Goal: Task Accomplishment & Management: Manage account settings

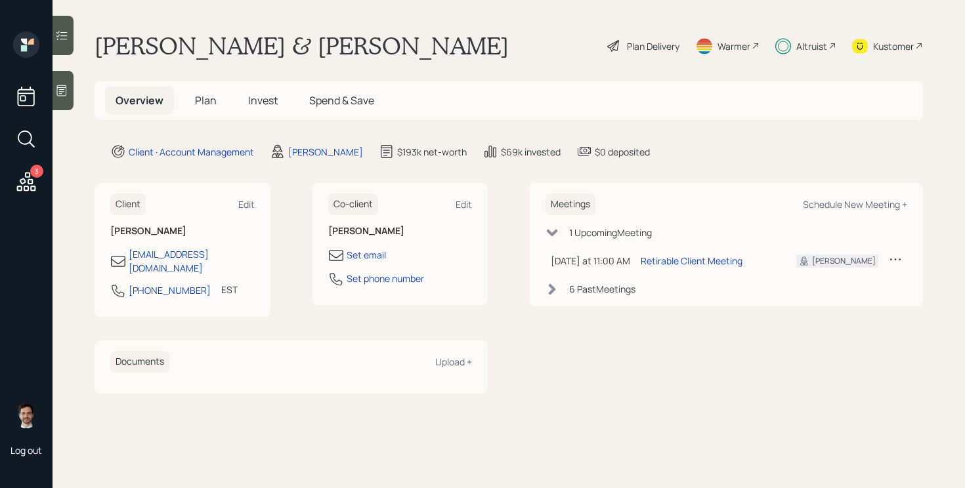
click at [283, 112] on h5 "Invest" at bounding box center [263, 101] width 51 height 28
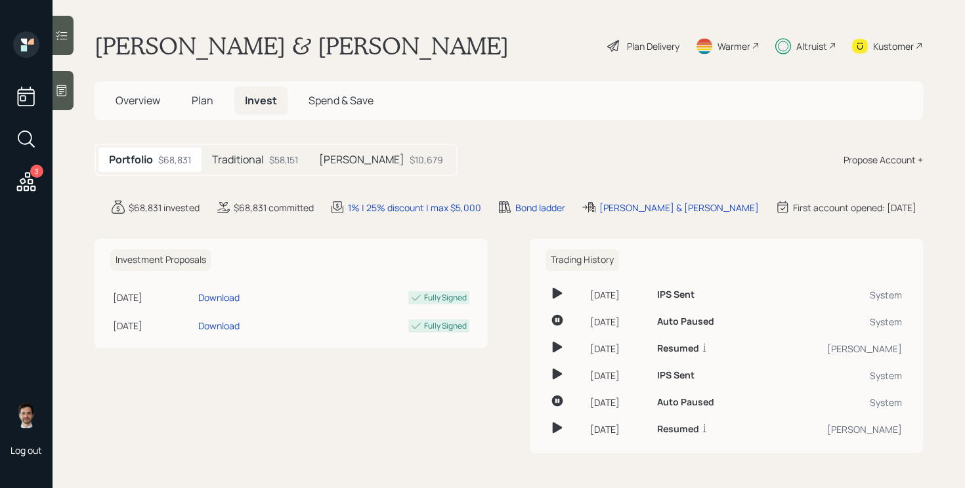
click at [264, 161] on h5 "Traditional" at bounding box center [238, 160] width 52 height 12
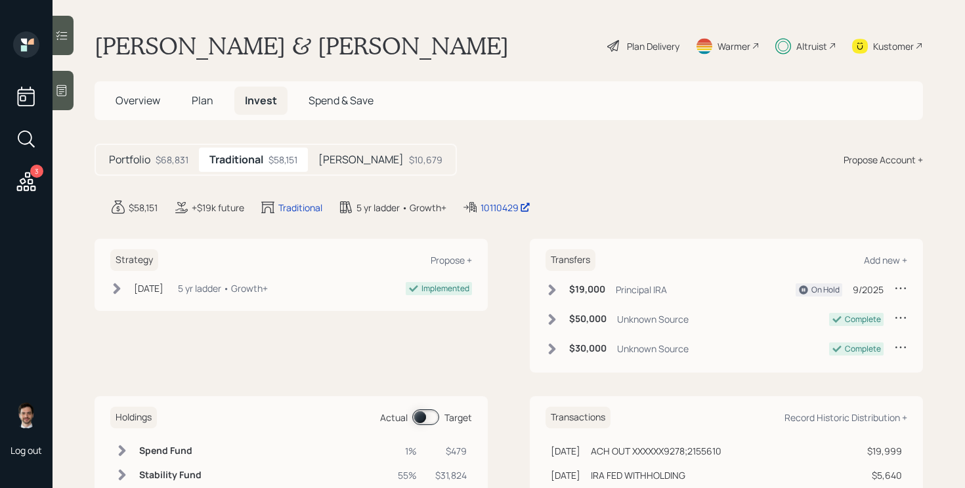
click at [346, 159] on div "Roth $10,679" at bounding box center [380, 160] width 145 height 24
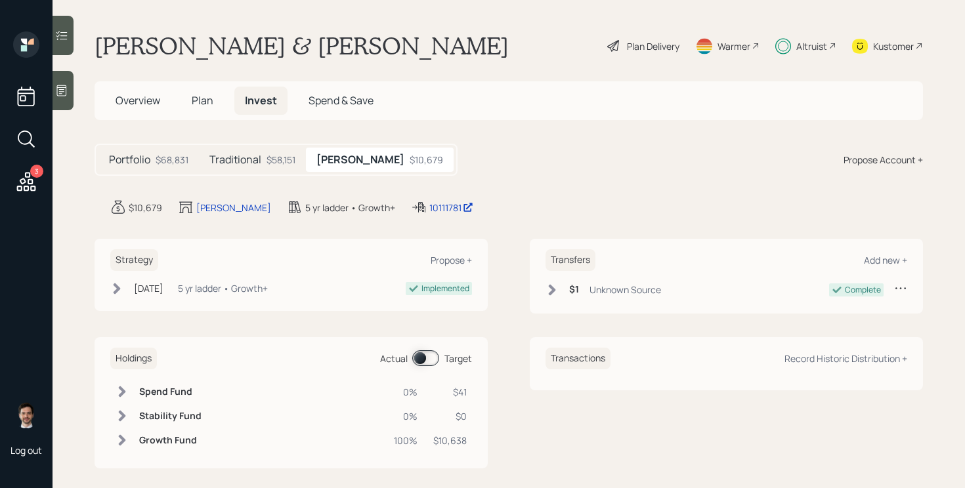
click at [138, 98] on span "Overview" at bounding box center [137, 100] width 45 height 14
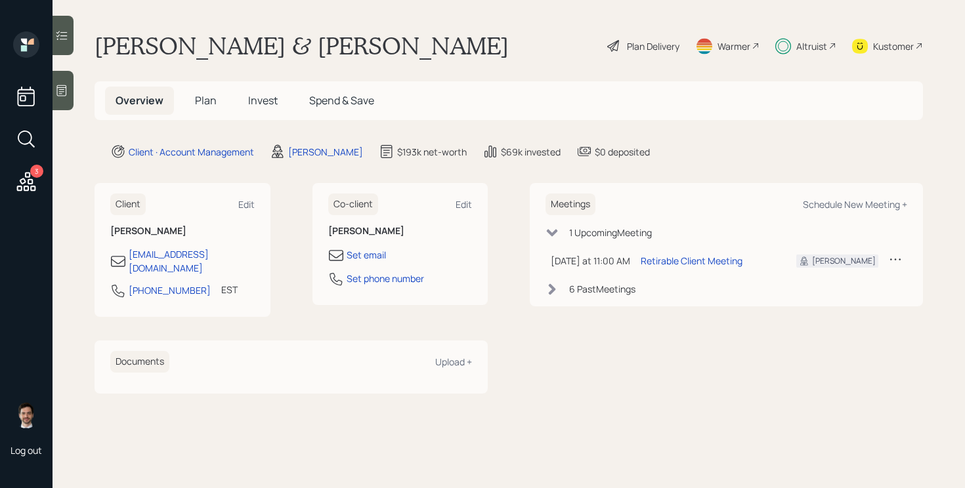
click at [199, 104] on span "Plan" at bounding box center [206, 100] width 22 height 14
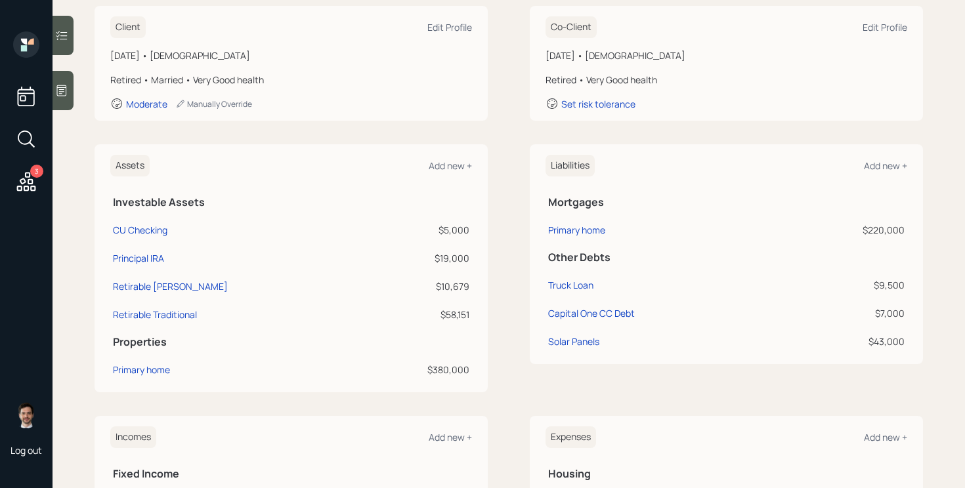
scroll to position [193, 0]
click at [148, 259] on div "Principal IRA" at bounding box center [138, 258] width 51 height 14
select select "ira"
select select "balanced"
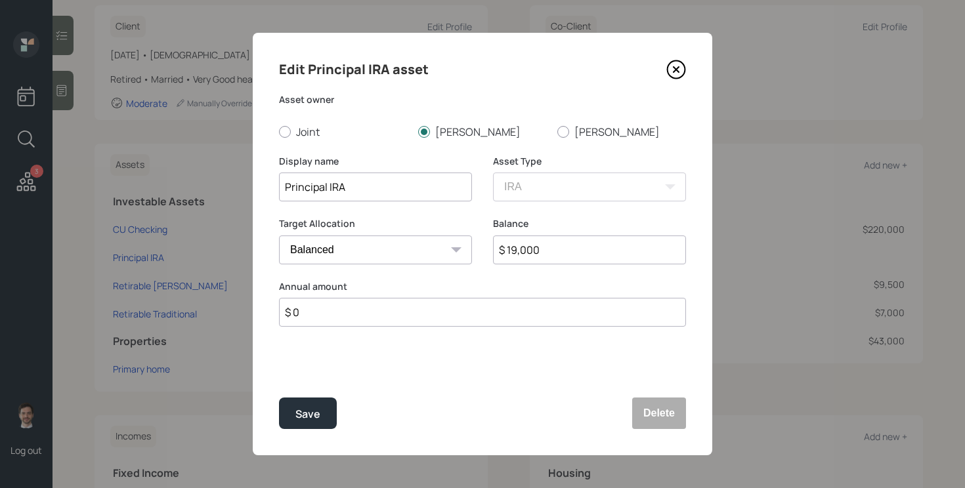
click at [550, 253] on input "$ 19,000" at bounding box center [589, 250] width 193 height 29
type input "$ 15,000"
click at [279, 398] on button "Save" at bounding box center [308, 413] width 58 height 31
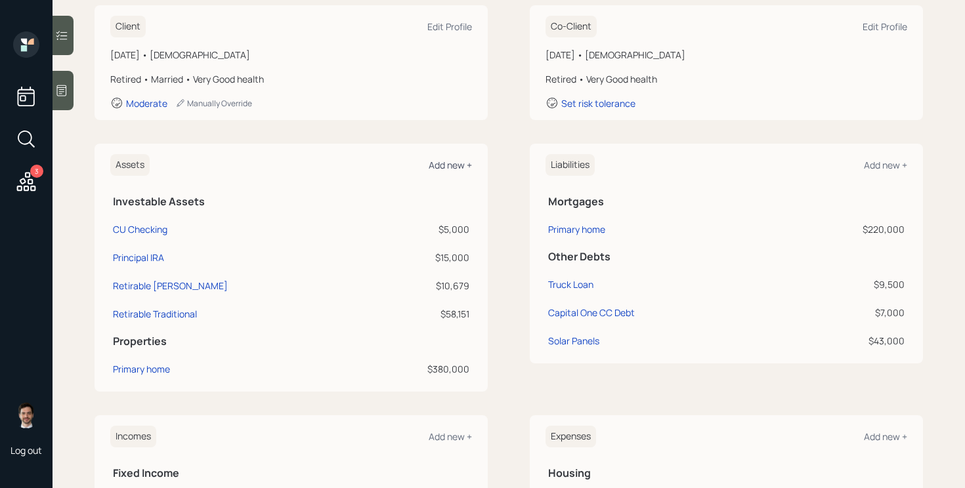
click at [448, 160] on div "Add new +" at bounding box center [450, 165] width 43 height 12
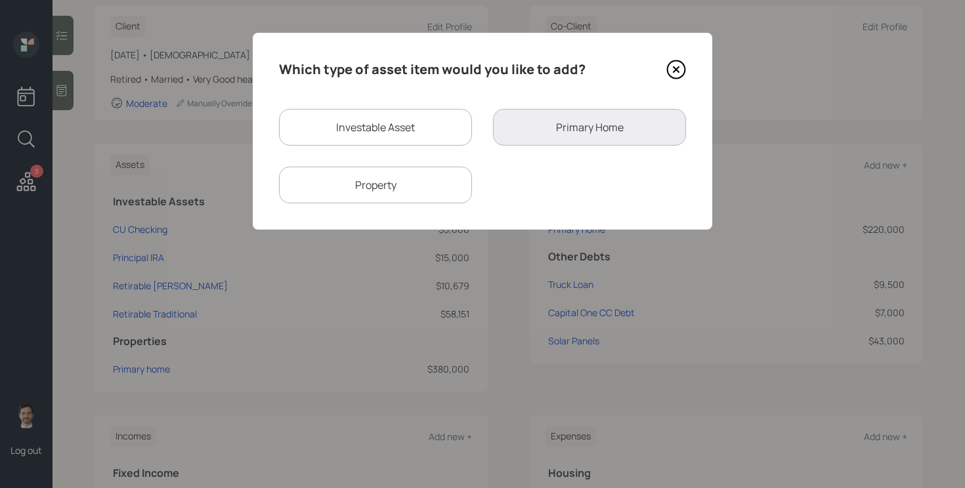
click at [434, 128] on div "Investable Asset" at bounding box center [375, 127] width 193 height 37
select select "taxable"
select select "balanced"
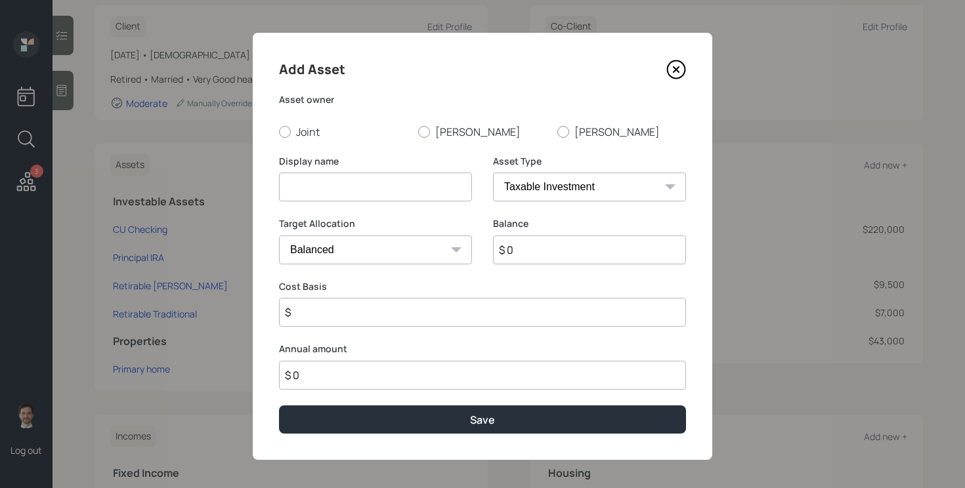
click at [393, 176] on input at bounding box center [375, 187] width 193 height 29
type input "[PERSON_NAME]"
click at [440, 138] on div "Add Asset Asset owner Joint Pamela William Display name Roth IRA Asset Type SEP…" at bounding box center [482, 246] width 459 height 427
click at [444, 131] on label "Pamela" at bounding box center [482, 132] width 129 height 14
click at [418, 131] on input "Pamela" at bounding box center [417, 131] width 1 height 1
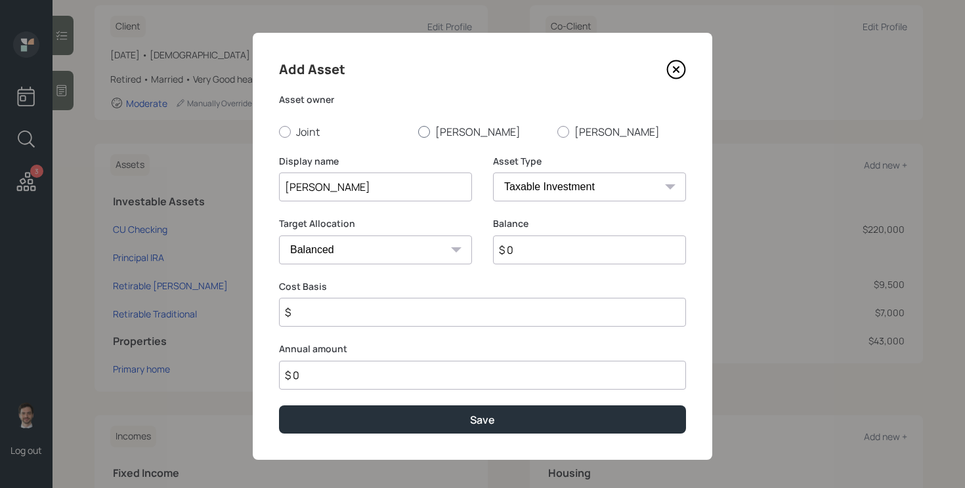
radio input "true"
click at [552, 181] on select "SEP IRA IRA Roth IRA 401(k) Roth 401(k) 403(b) Roth 403(b) 457(b) Roth 457(b) H…" at bounding box center [589, 187] width 193 height 29
select select "roth_ira"
click at [493, 173] on select "SEP IRA IRA Roth IRA 401(k) Roth 401(k) 403(b) Roth 403(b) 457(b) Roth 457(b) H…" at bounding box center [589, 187] width 193 height 29
type input "$"
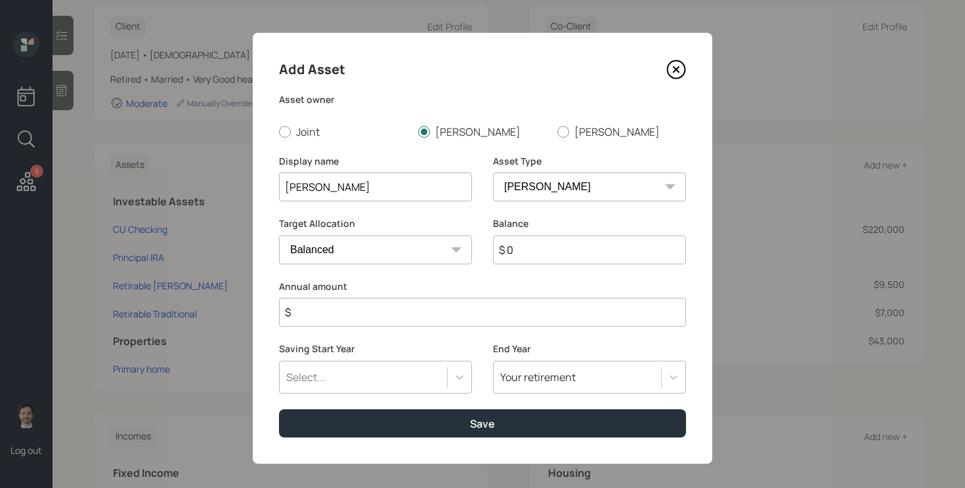
click at [536, 248] on input "$ 0" at bounding box center [589, 250] width 193 height 29
type input "$ 5,000"
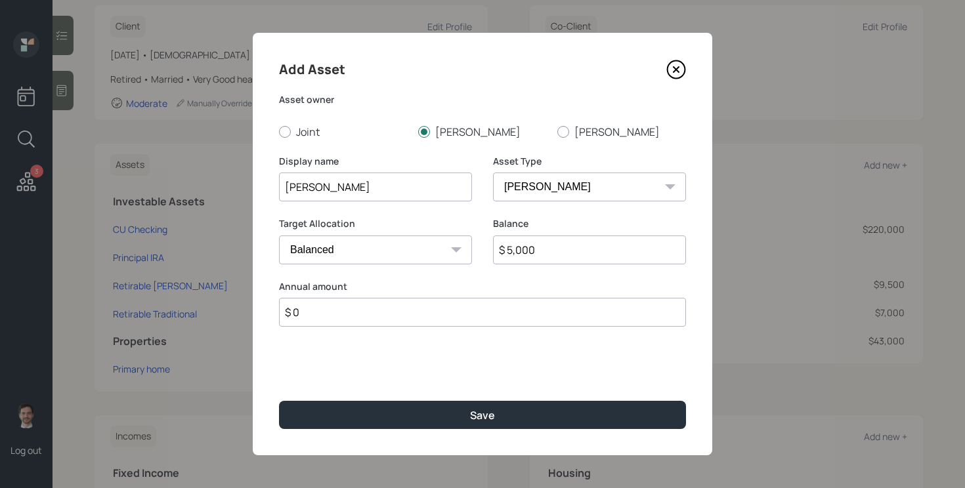
type input "$ 0"
click at [279, 401] on button "Save" at bounding box center [482, 415] width 407 height 28
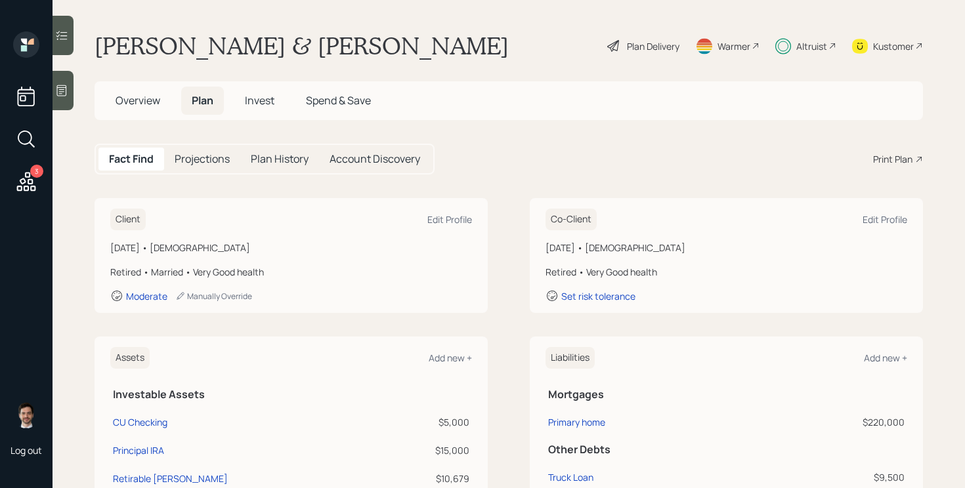
click at [266, 102] on span "Invest" at bounding box center [260, 100] width 30 height 14
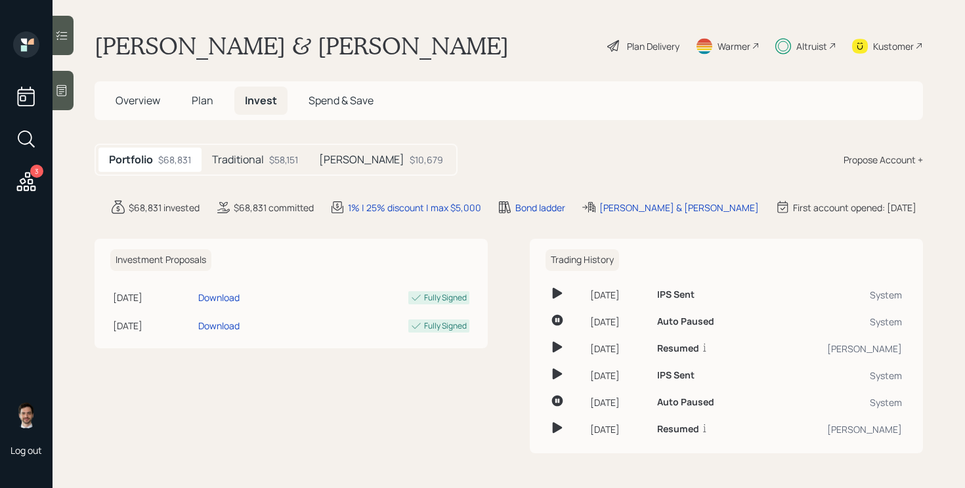
click at [247, 169] on div "Traditional $58,151" at bounding box center [254, 160] width 107 height 24
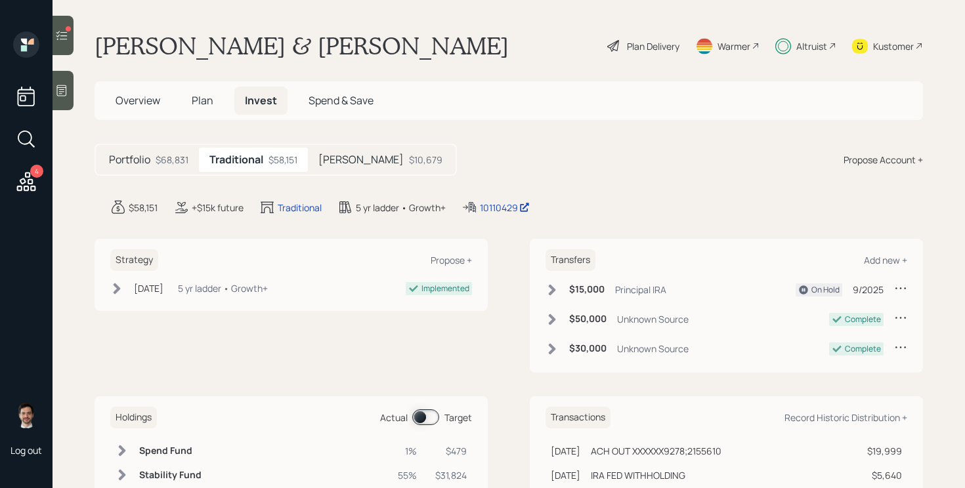
click at [900, 288] on icon at bounding box center [900, 288] width 10 height 2
click at [850, 308] on div "Edit transfer" at bounding box center [859, 313] width 94 height 12
select select "90ddf9e2-c3cc-4e98-a150-d913e8ceb153"
select select "9"
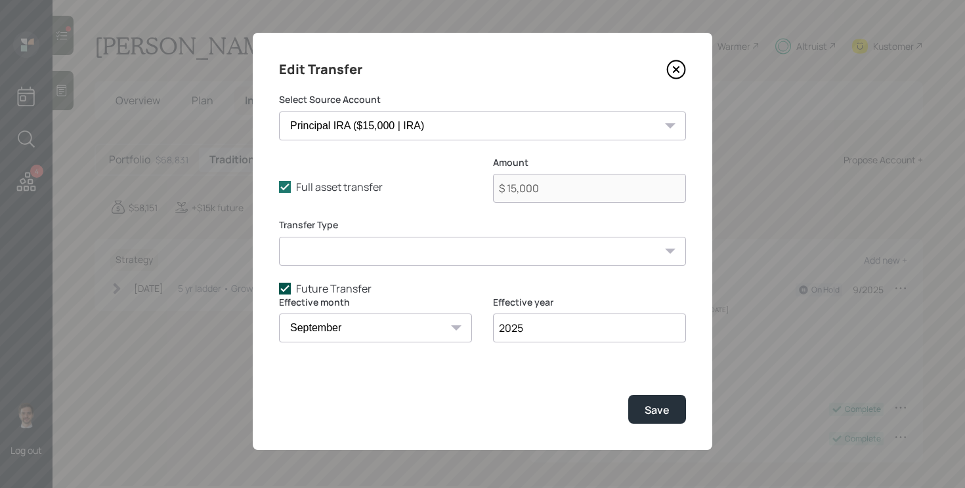
click at [284, 283] on icon at bounding box center [285, 289] width 12 height 12
click at [279, 288] on input "Future Transfer" at bounding box center [278, 288] width 1 height 1
checkbox input "false"
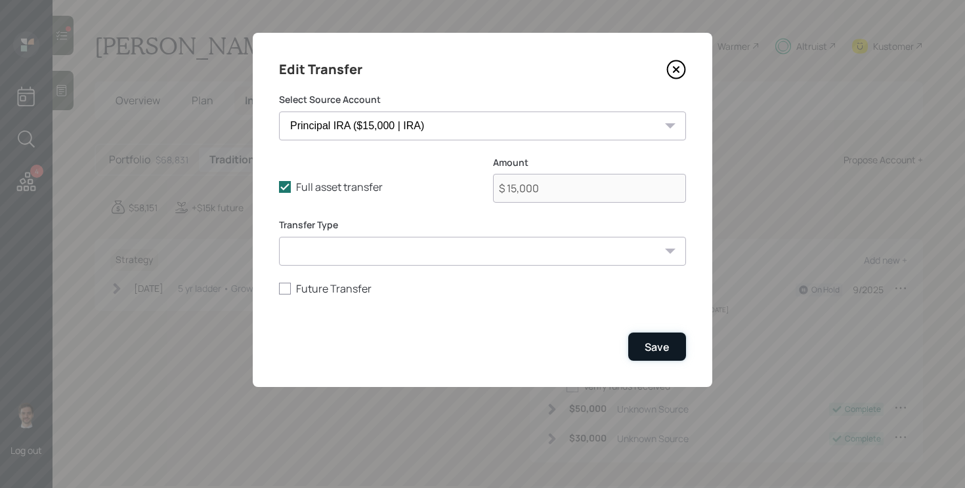
click at [657, 356] on button "Save" at bounding box center [657, 347] width 58 height 28
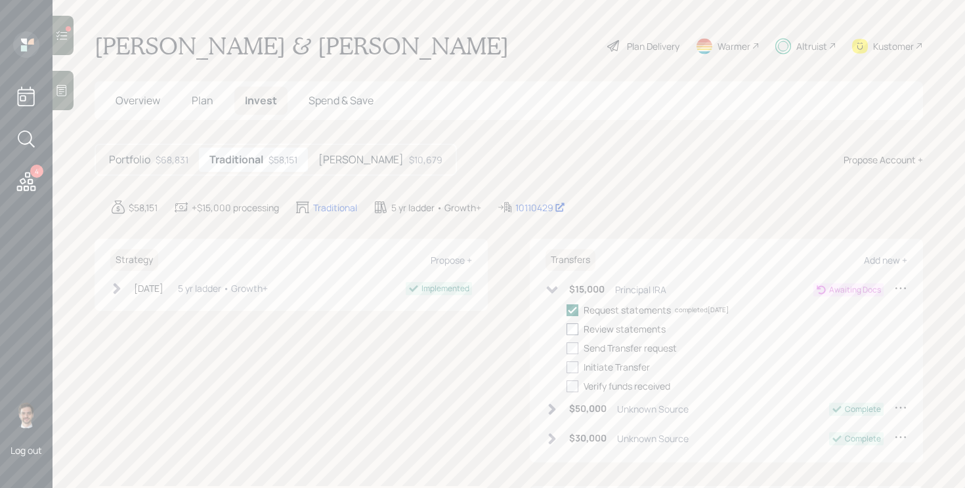
click at [571, 327] on div at bounding box center [572, 330] width 12 height 12
click at [566, 329] on input "checkbox" at bounding box center [566, 329] width 1 height 1
checkbox input "true"
click at [576, 346] on div at bounding box center [572, 349] width 12 height 12
click at [566, 348] on input "checkbox" at bounding box center [566, 348] width 1 height 1
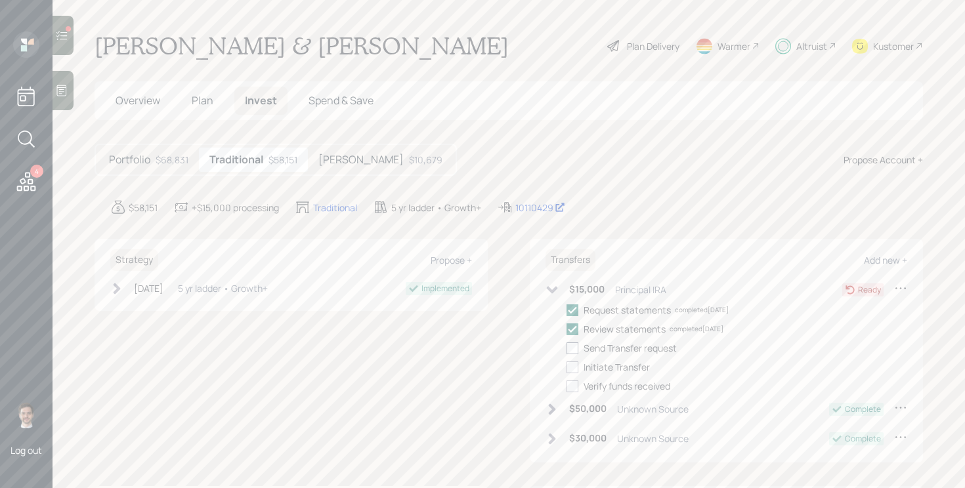
checkbox input "true"
click at [574, 369] on div at bounding box center [572, 368] width 12 height 12
click at [566, 367] on input "checkbox" at bounding box center [566, 367] width 1 height 1
checkbox input "true"
click at [550, 290] on icon at bounding box center [552, 289] width 11 height 7
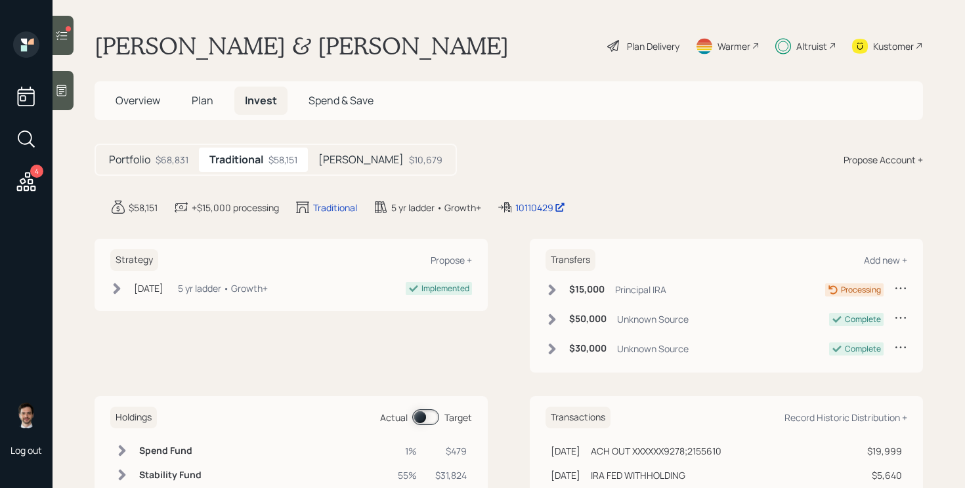
click at [409, 161] on div "$10,679" at bounding box center [425, 160] width 33 height 14
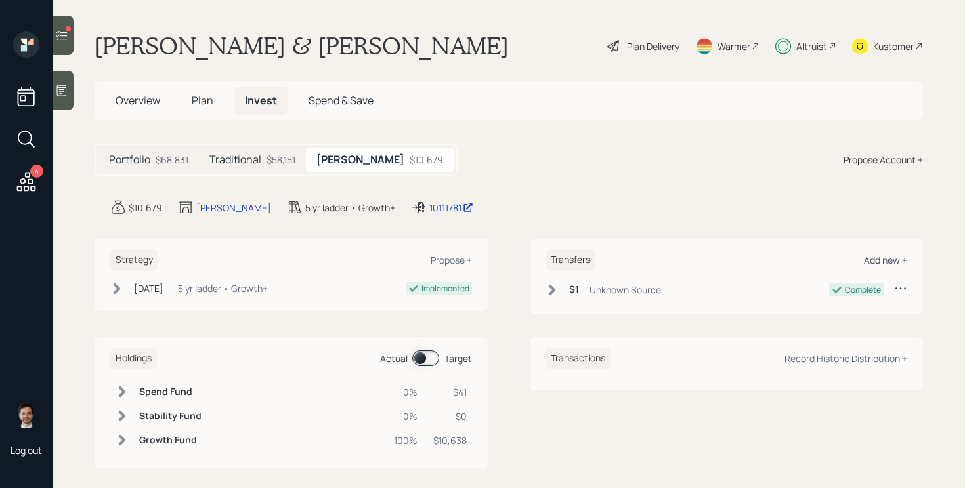
click at [894, 261] on div "Add new +" at bounding box center [885, 260] width 43 height 12
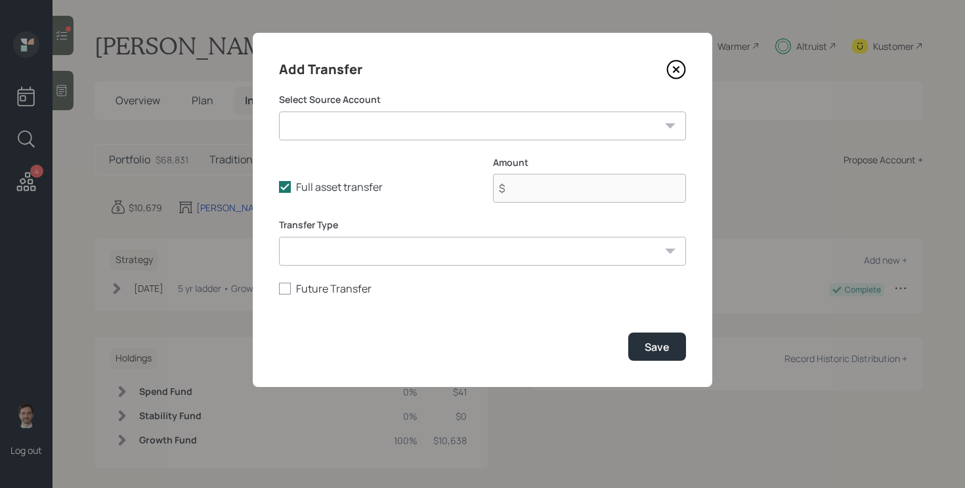
click at [498, 117] on select "CU Checking ($5,000 | Emergency Fund) Principal IRA ($15,000 | IRA) [PERSON_NAM…" at bounding box center [482, 126] width 407 height 29
select select "ddea81cd-4e89-42d7-ae30-1d4b7f61801b"
click at [279, 112] on select "CU Checking ($5,000 | Emergency Fund) Principal IRA ($15,000 | IRA) [PERSON_NAM…" at bounding box center [482, 126] width 407 height 29
type input "$ 5,000"
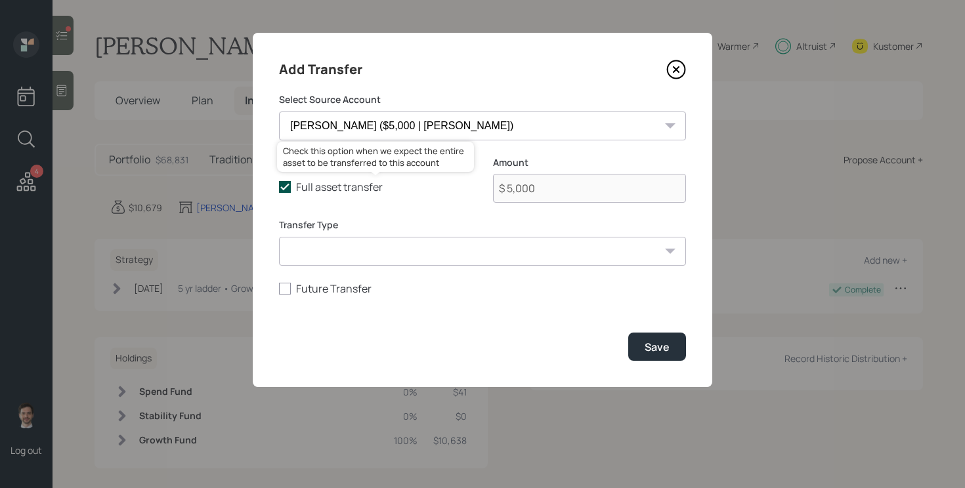
click at [289, 186] on icon at bounding box center [285, 187] width 12 height 12
click at [279, 187] on input "Full asset transfer" at bounding box center [278, 187] width 1 height 1
click at [289, 186] on div at bounding box center [285, 187] width 12 height 12
click at [279, 187] on input "Full asset transfer" at bounding box center [278, 187] width 1 height 1
checkbox input "true"
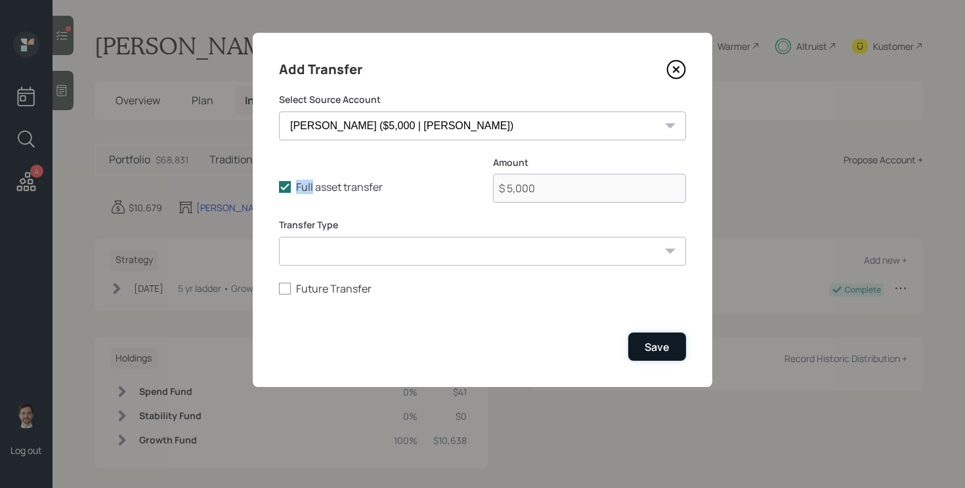
click at [661, 340] on button "Save" at bounding box center [657, 347] width 58 height 28
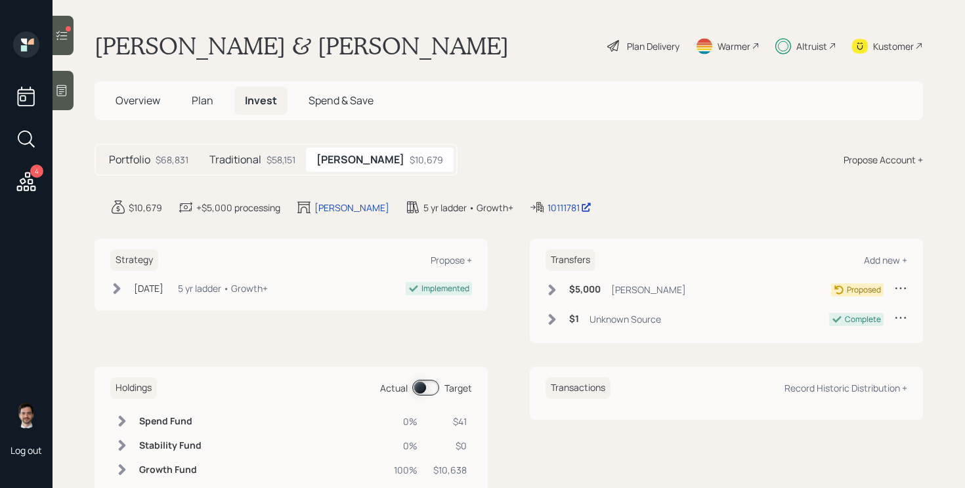
click at [549, 287] on icon at bounding box center [551, 289] width 13 height 13
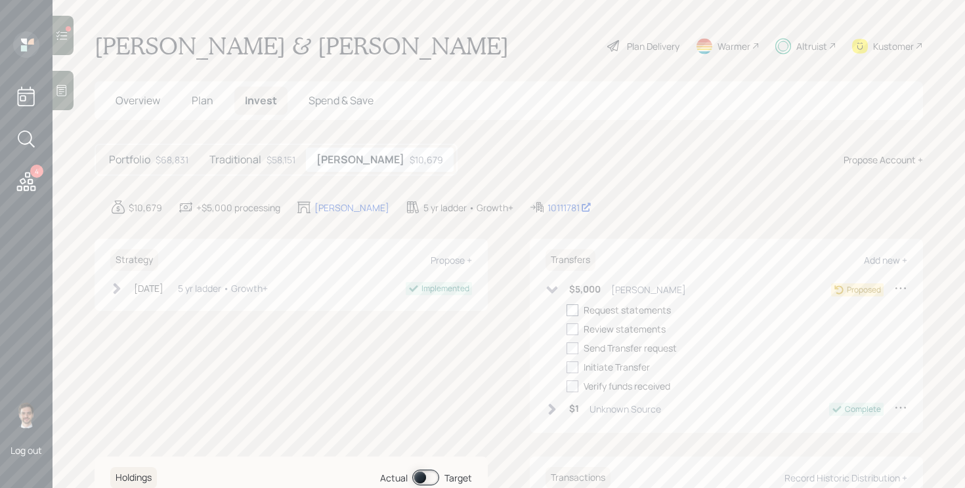
click at [574, 312] on div at bounding box center [572, 310] width 12 height 12
click at [566, 310] on input "checkbox" at bounding box center [566, 310] width 1 height 1
checkbox input "true"
click at [574, 328] on div at bounding box center [572, 330] width 12 height 12
click at [566, 329] on input "checkbox" at bounding box center [566, 329] width 1 height 1
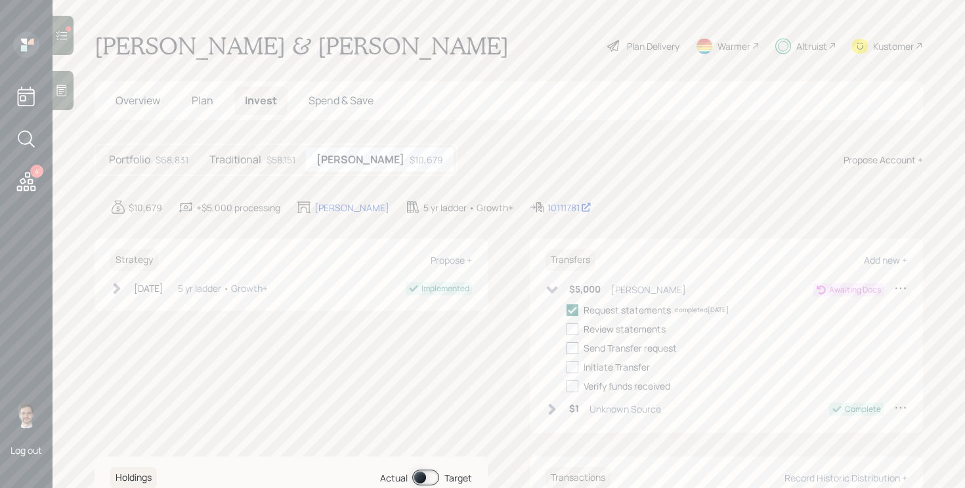
checkbox input "true"
click at [574, 349] on div at bounding box center [572, 349] width 12 height 12
click at [566, 348] on input "checkbox" at bounding box center [566, 348] width 1 height 1
checkbox input "true"
click at [574, 364] on div at bounding box center [572, 368] width 12 height 12
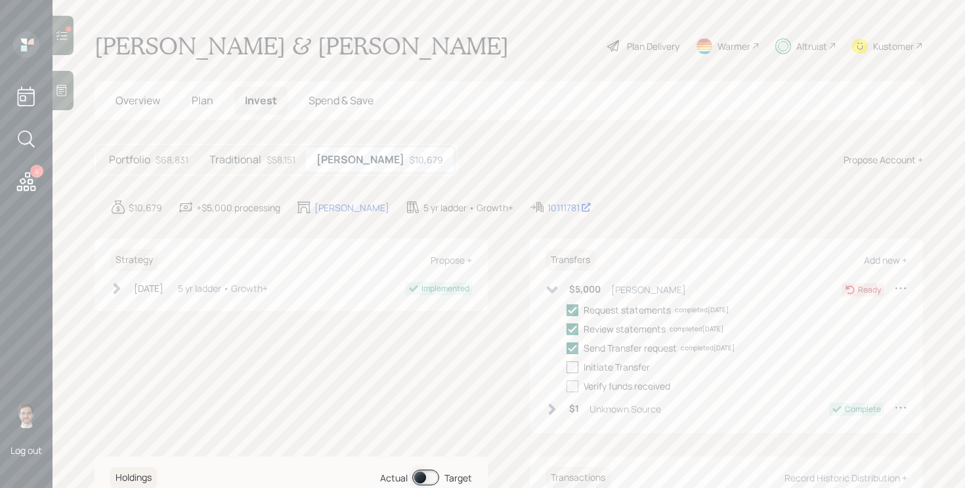
click at [566, 367] on input "checkbox" at bounding box center [566, 367] width 1 height 1
checkbox input "true"
click at [560, 289] on div "$5,000 [PERSON_NAME]" at bounding box center [615, 290] width 140 height 16
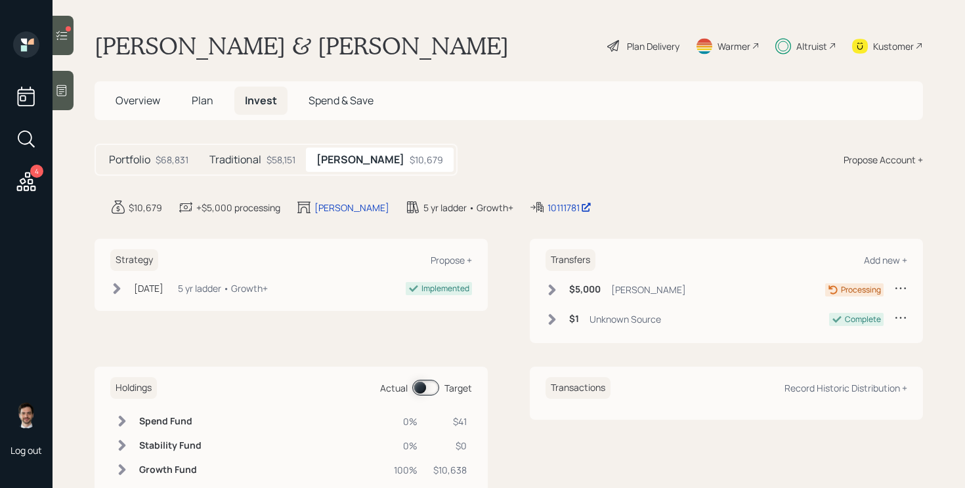
click at [66, 37] on icon at bounding box center [61, 35] width 13 height 13
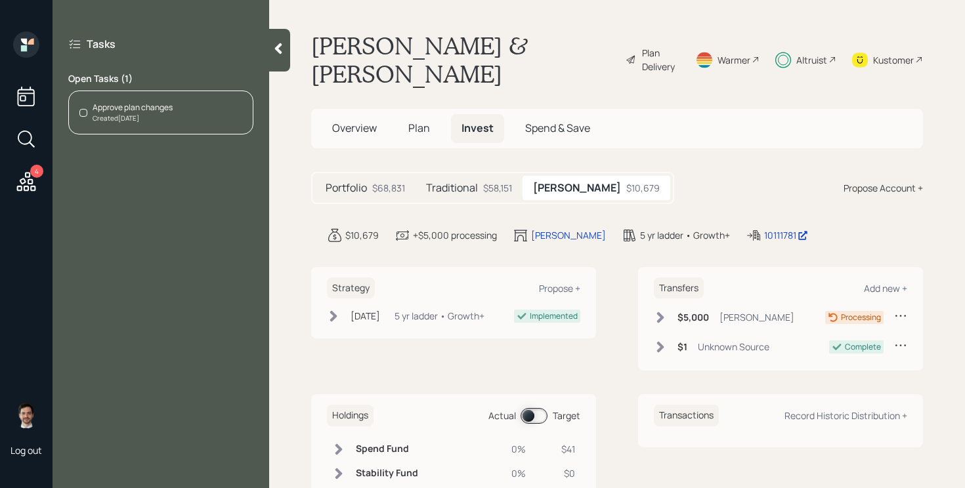
click at [153, 121] on div "Created [DATE]" at bounding box center [133, 119] width 80 height 10
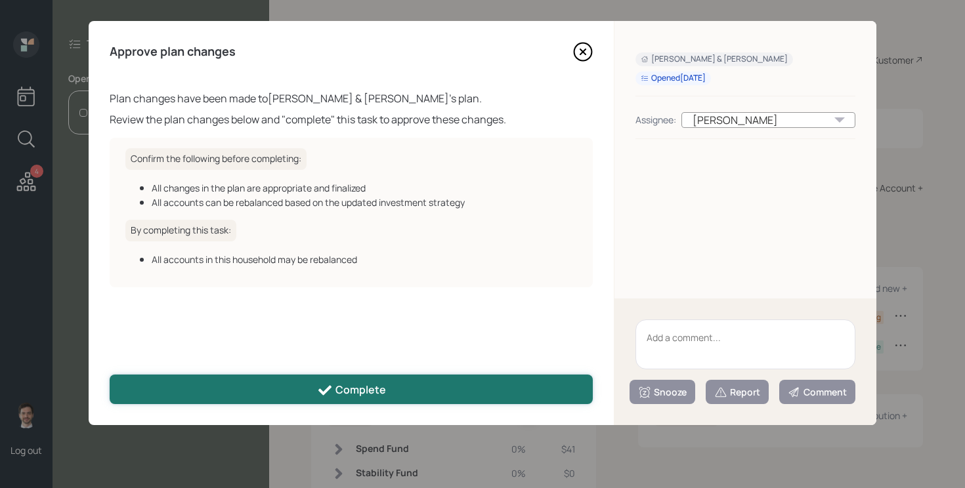
click at [452, 394] on button "Complete" at bounding box center [351, 390] width 483 height 30
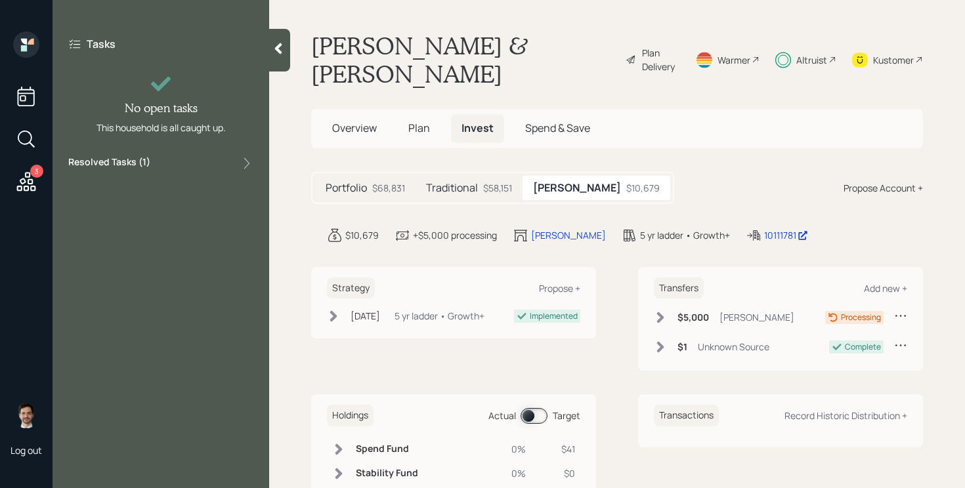
click at [282, 51] on icon at bounding box center [278, 48] width 13 height 13
